Goal: Information Seeking & Learning: Check status

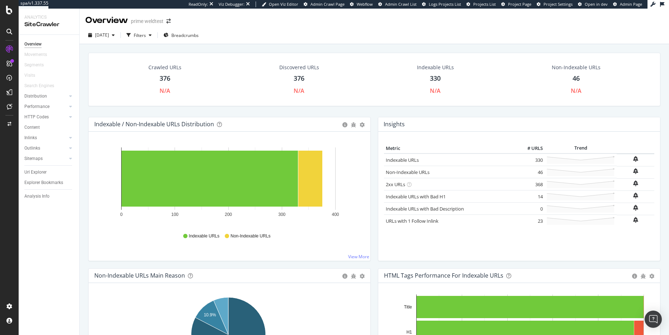
scroll to position [714, 0]
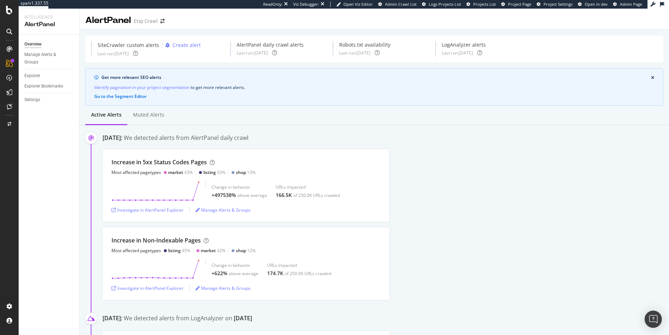
click at [40, 45] on div "Overview" at bounding box center [32, 44] width 17 height 8
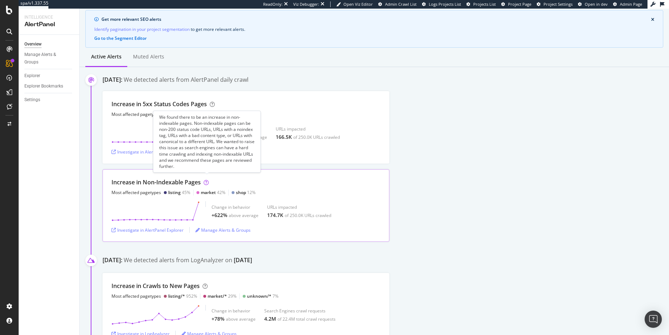
scroll to position [63, 0]
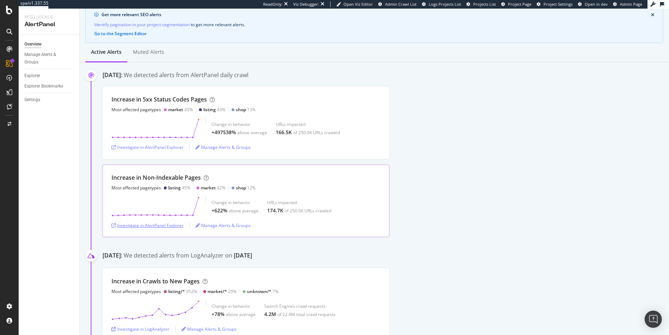
click at [182, 223] on div "Investigate in AlertPanel Explorer" at bounding box center [147, 225] width 72 height 6
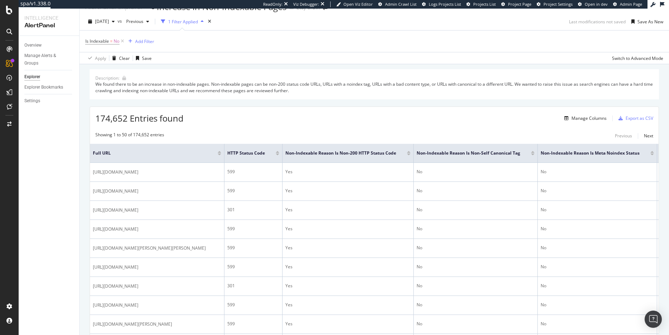
scroll to position [18, 0]
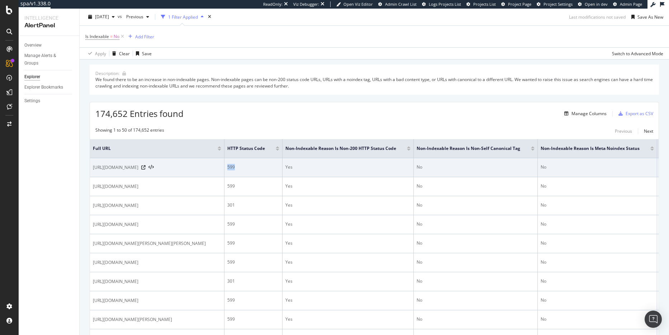
drag, startPoint x: 280, startPoint y: 167, endPoint x: 271, endPoint y: 164, distance: 9.4
click at [271, 164] on td "599" at bounding box center [253, 167] width 58 height 19
copy div "599"
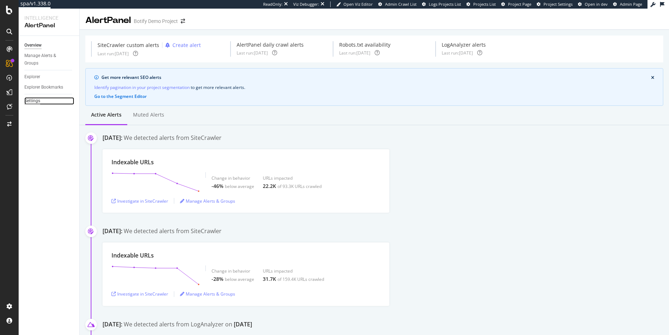
click at [33, 100] on div "Settings" at bounding box center [32, 101] width 16 height 8
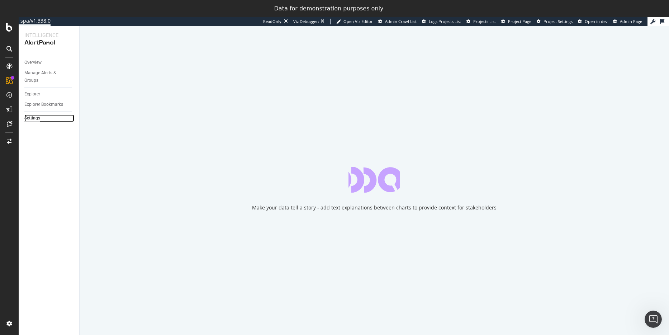
select select "15"
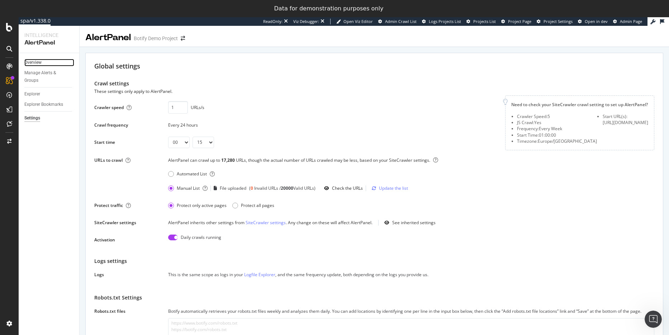
click at [42, 62] on link "Overview" at bounding box center [49, 63] width 50 height 8
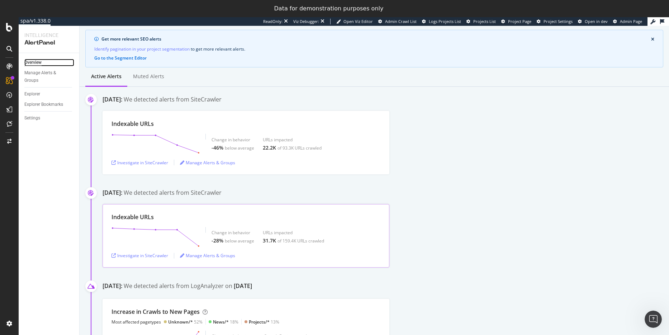
scroll to position [77, 0]
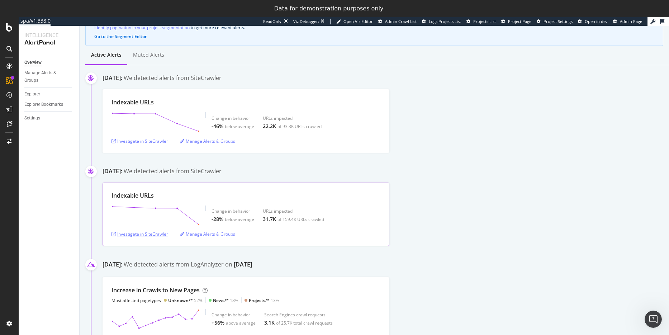
click at [151, 231] on div "Investigate in SiteCrawler" at bounding box center [139, 234] width 57 height 6
